Goal: Complete application form

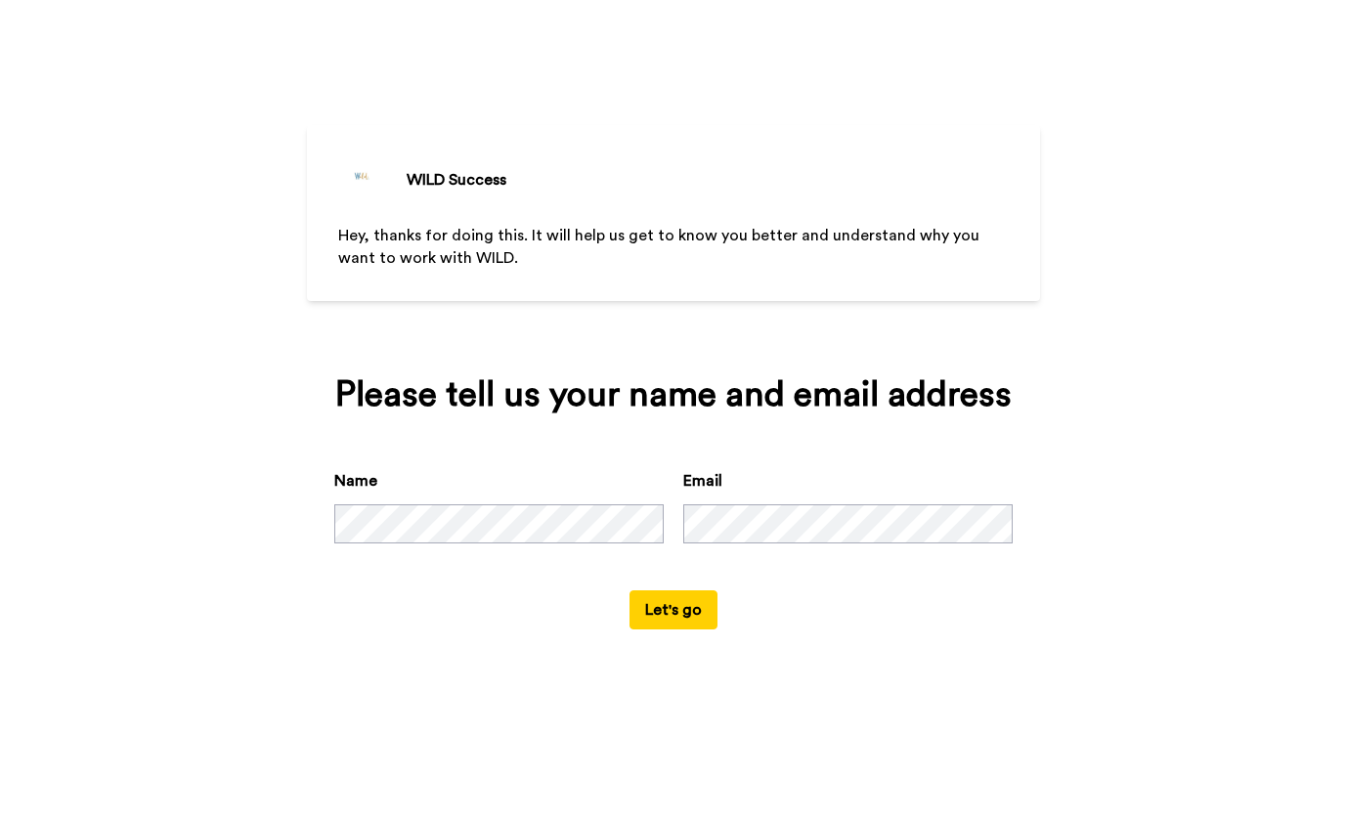
click at [639, 565] on div "Name Email" at bounding box center [673, 529] width 678 height 121
click at [639, 616] on button "Let's go" at bounding box center [674, 609] width 88 height 39
